Goal: Find specific page/section: Find specific page/section

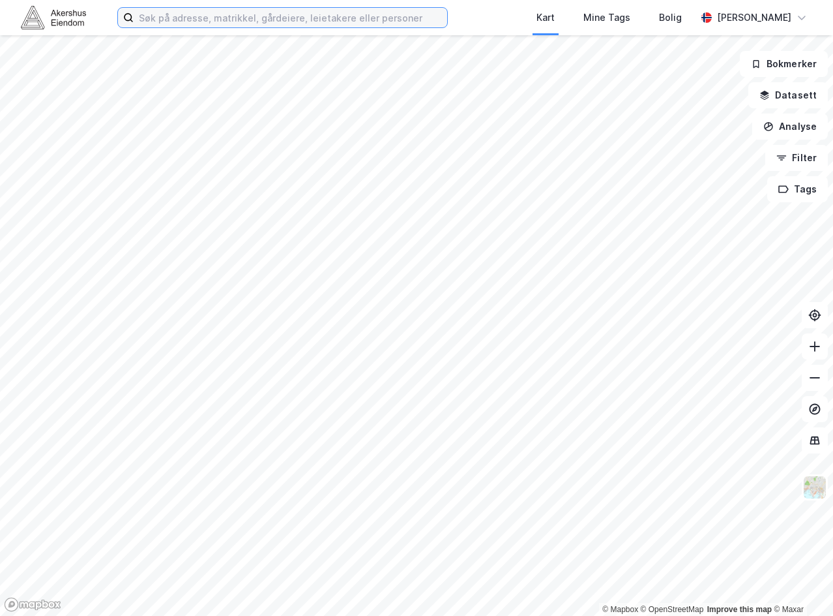
click at [232, 24] on input at bounding box center [291, 18] width 314 height 20
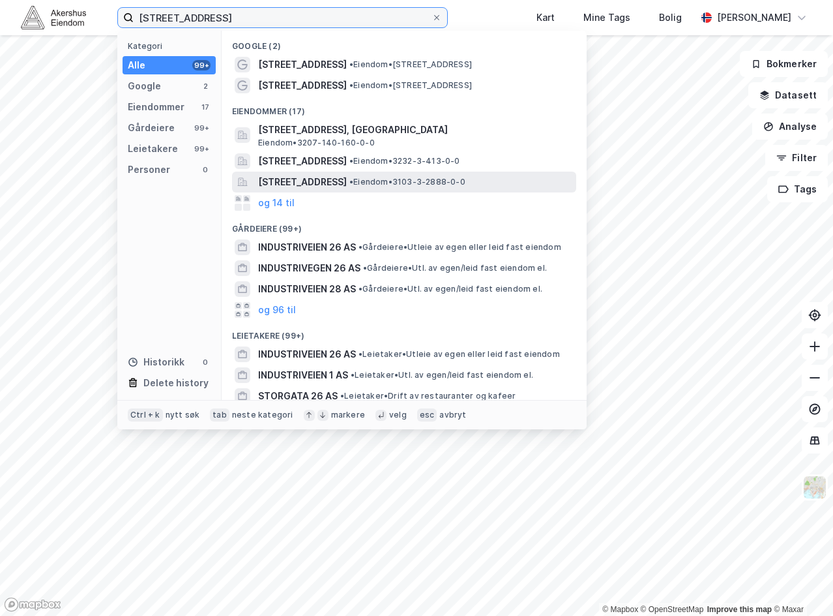
type input "[STREET_ADDRESS]"
click at [347, 181] on span "[STREET_ADDRESS]" at bounding box center [302, 182] width 89 height 16
